Goal: Find specific page/section: Find specific page/section

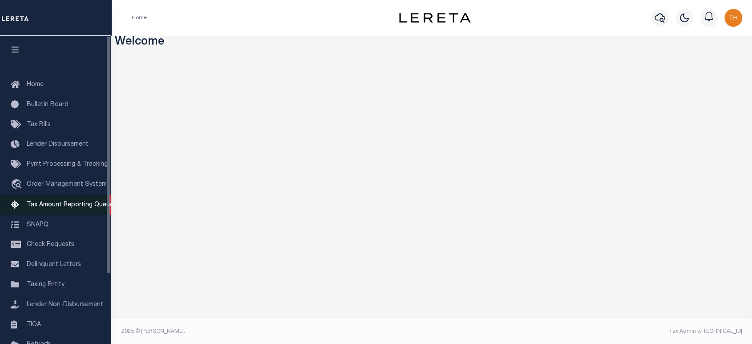
click at [51, 208] on span "Tax Amount Reporting Queue" at bounding box center [70, 205] width 87 height 6
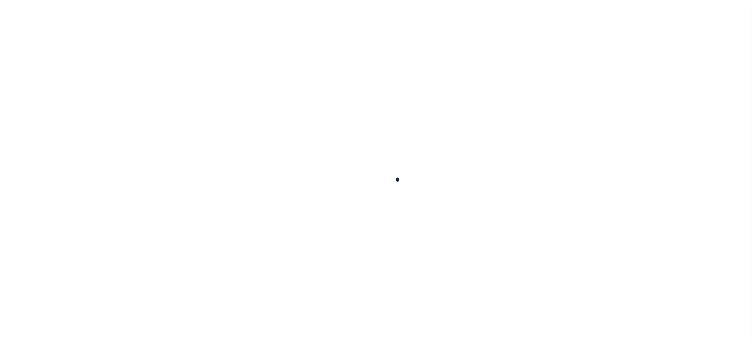
select select "100"
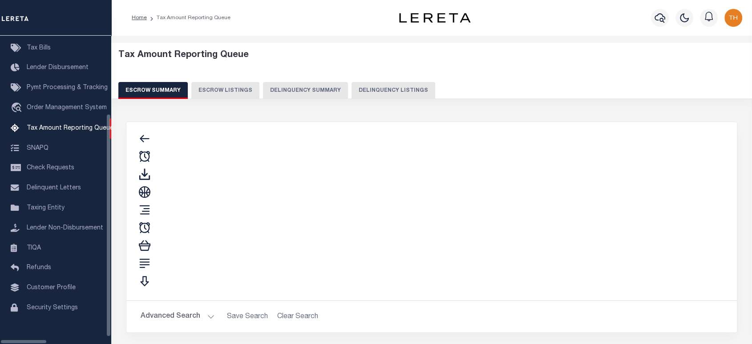
scroll to position [83, 0]
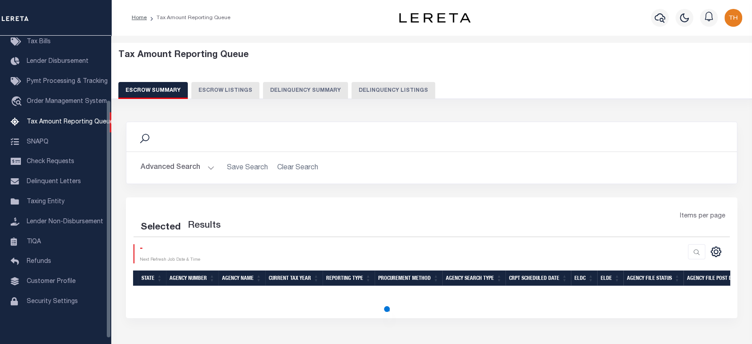
select select "100"
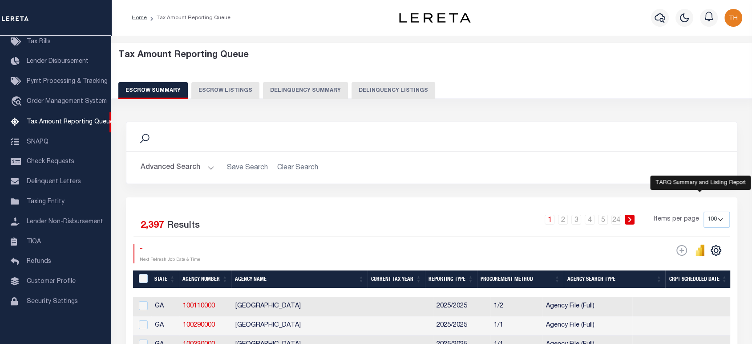
click at [698, 247] on icon "" at bounding box center [700, 250] width 10 height 12
click at [322, 94] on button "Delinquency Summary" at bounding box center [305, 90] width 85 height 17
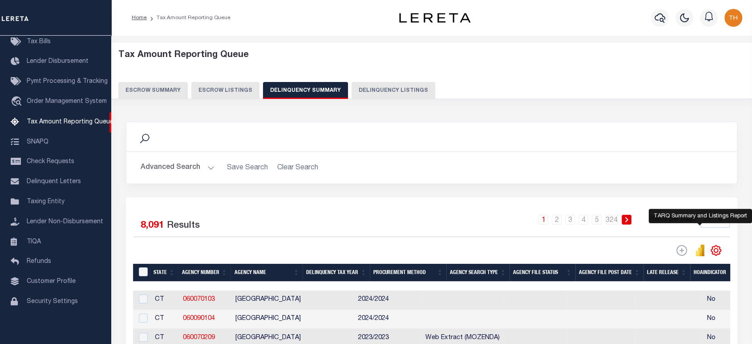
click at [696, 252] on icon "" at bounding box center [698, 253] width 4 height 6
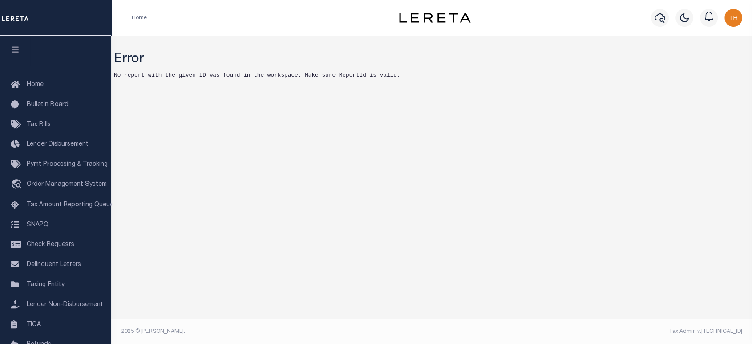
click at [454, 79] on pre "No report with the given ID was found in the workspace. Make sure ReportId is v…" at bounding box center [432, 75] width 636 height 8
